Goal: Task Accomplishment & Management: Manage account settings

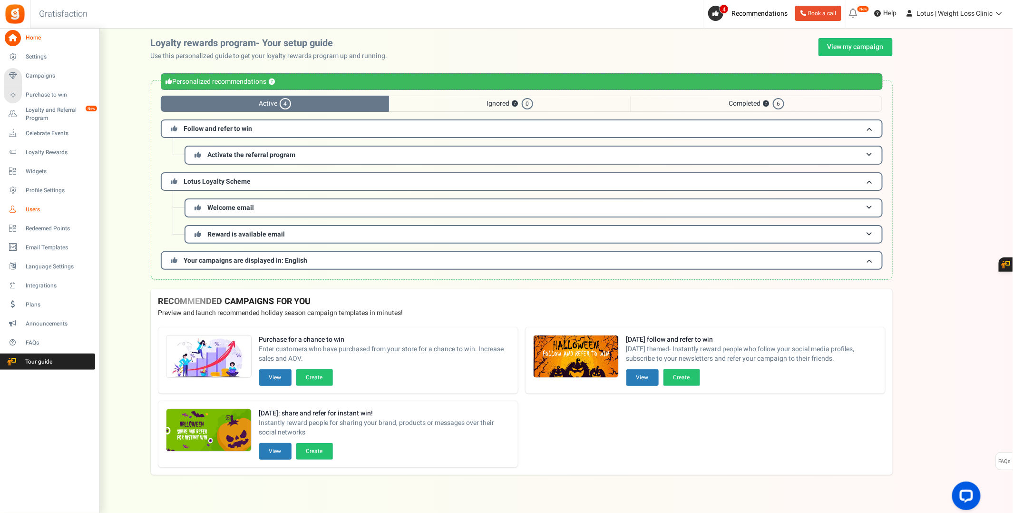
click at [34, 207] on span "Users" at bounding box center [59, 209] width 67 height 8
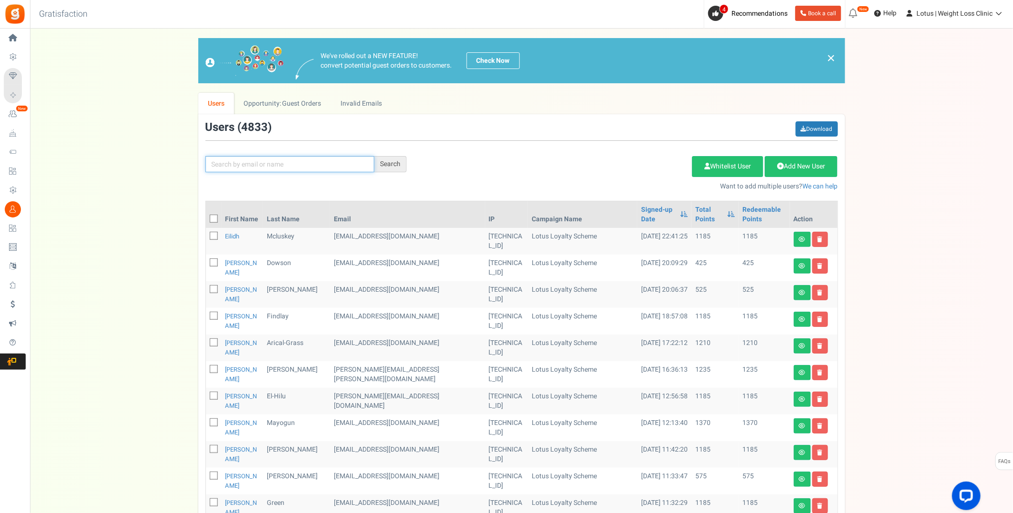
click at [239, 166] on input "text" at bounding box center [289, 164] width 169 height 16
type input "[PERSON_NAME]"
click at [397, 161] on div "Search" at bounding box center [390, 164] width 32 height 16
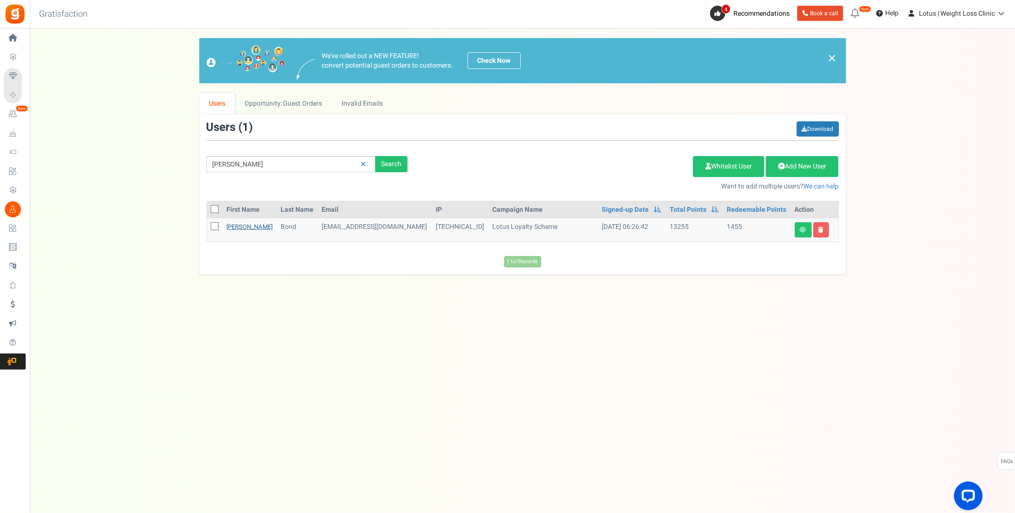
click at [235, 226] on link "[PERSON_NAME]" at bounding box center [249, 226] width 46 height 9
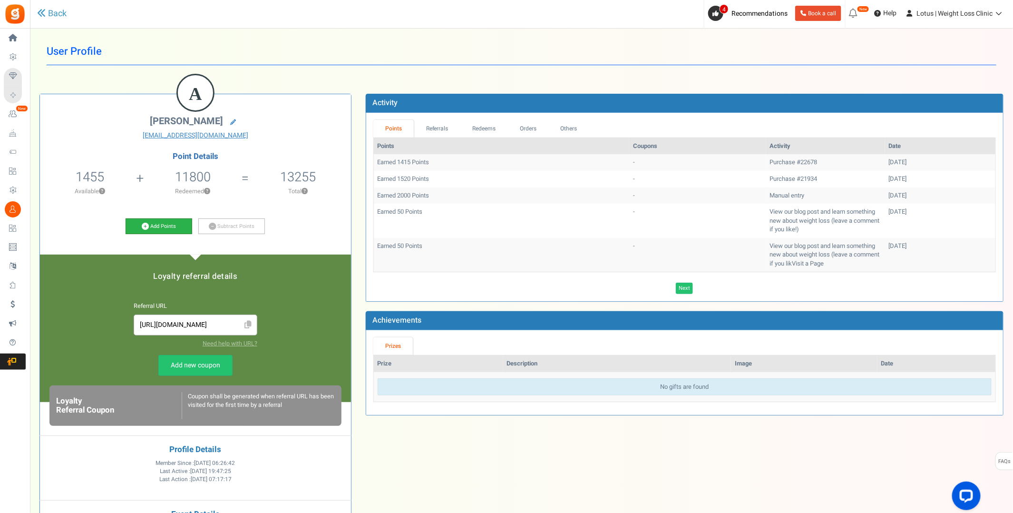
click at [154, 226] on link "Add Points" at bounding box center [159, 226] width 67 height 16
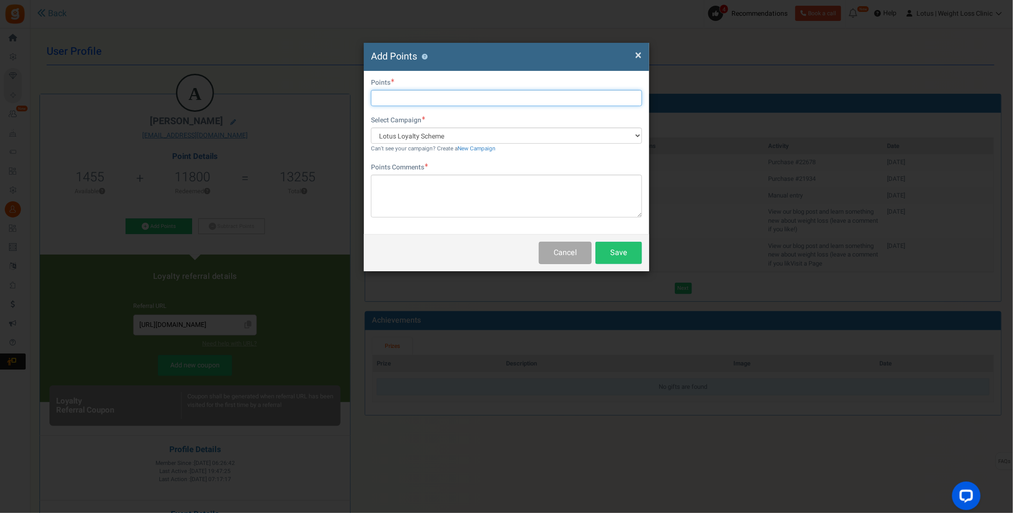
click at [412, 100] on input "text" at bounding box center [506, 98] width 271 height 16
type input "2500"
click at [394, 182] on textarea at bounding box center [506, 196] width 271 height 43
click at [379, 180] on textarea "promo Group points" at bounding box center [506, 196] width 271 height 43
drag, startPoint x: 454, startPoint y: 181, endPoint x: 366, endPoint y: 175, distance: 88.2
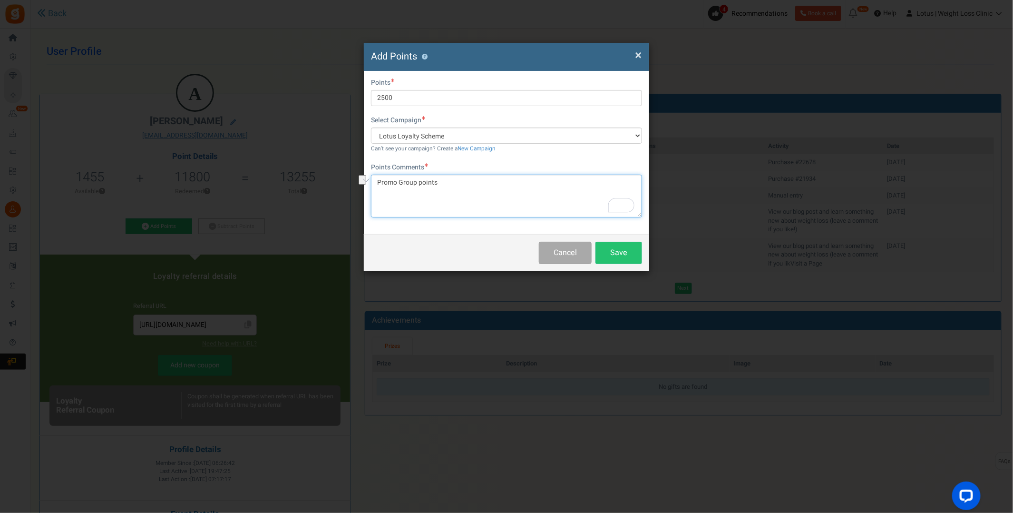
click at [366, 175] on div "First Name Last Name Email [EMAIL_ADDRESS][DOMAIN_NAME] Do you want to give Wel…" at bounding box center [506, 152] width 285 height 163
click at [433, 199] on textarea "Promo Group points" at bounding box center [506, 196] width 271 height 43
type textarea "Promo Group points"
click at [622, 252] on button "Save" at bounding box center [618, 253] width 47 height 22
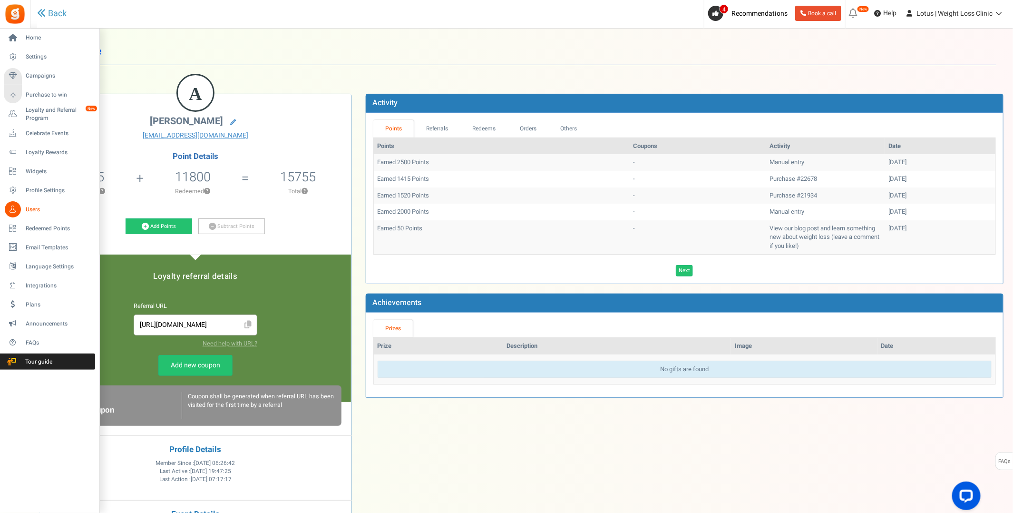
click at [29, 208] on span "Users" at bounding box center [59, 209] width 67 height 8
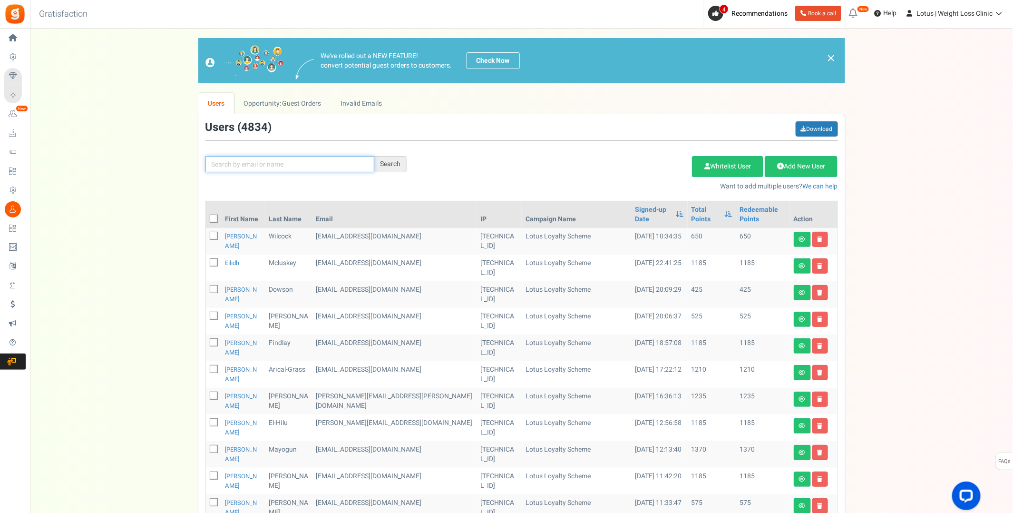
click at [262, 170] on input "text" at bounding box center [289, 164] width 169 height 16
type input "[PERSON_NAME]"
